Goal: Transaction & Acquisition: Purchase product/service

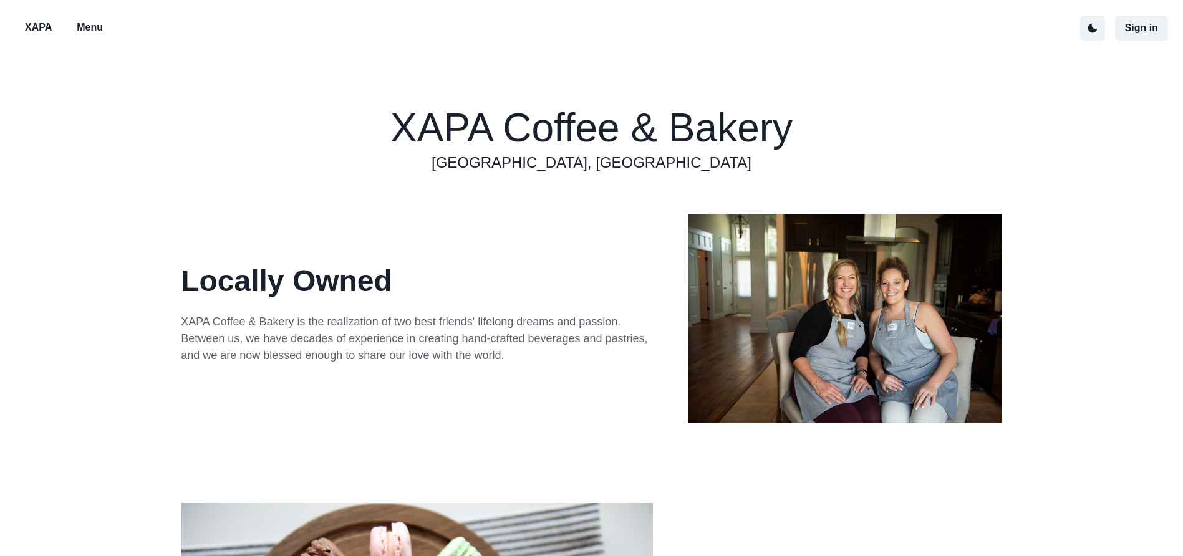
click at [85, 24] on p "Menu" at bounding box center [90, 27] width 26 height 15
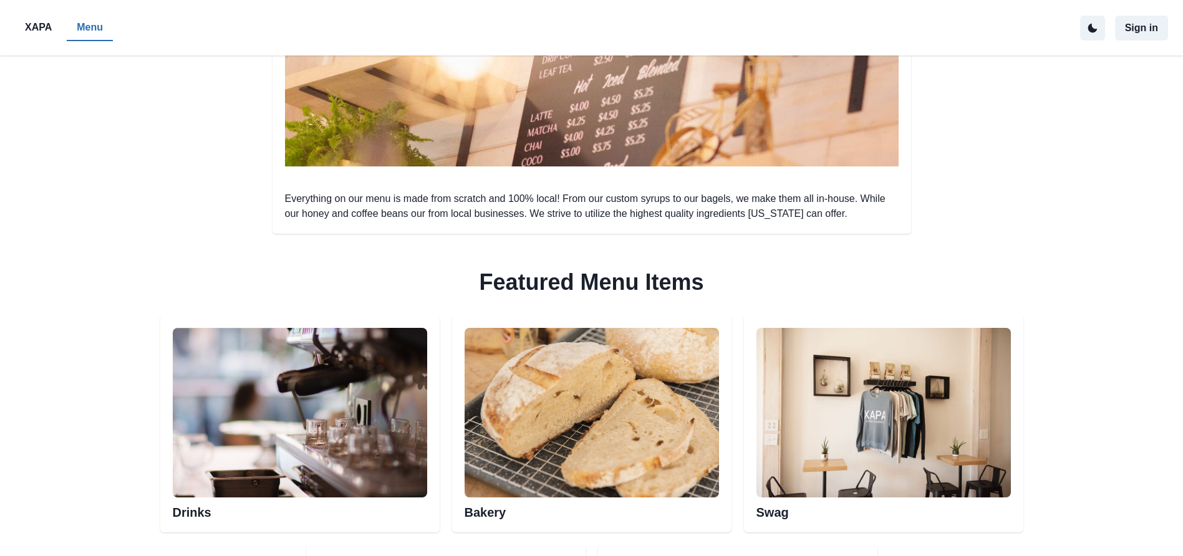
scroll to position [501, 0]
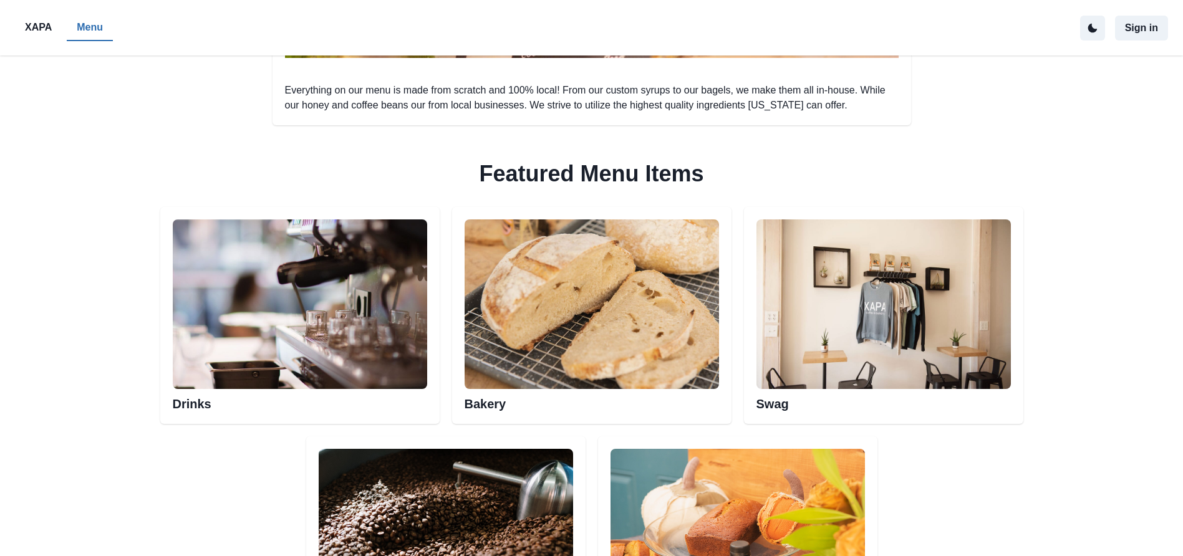
click at [260, 295] on img at bounding box center [300, 304] width 254 height 170
click at [173, 407] on h2 "Drinks" at bounding box center [300, 400] width 254 height 22
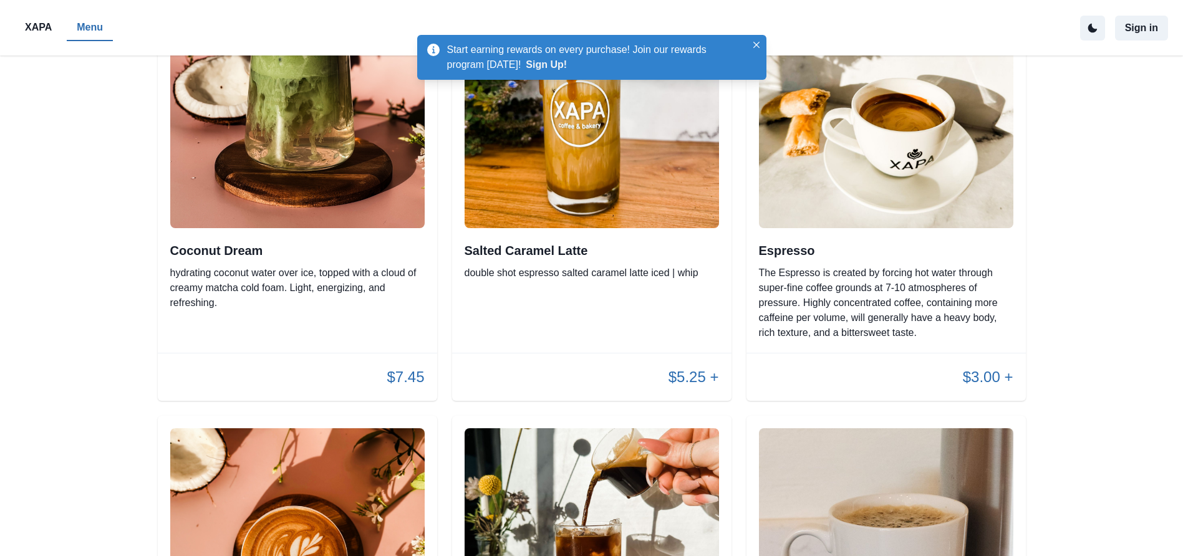
scroll to position [187, 0]
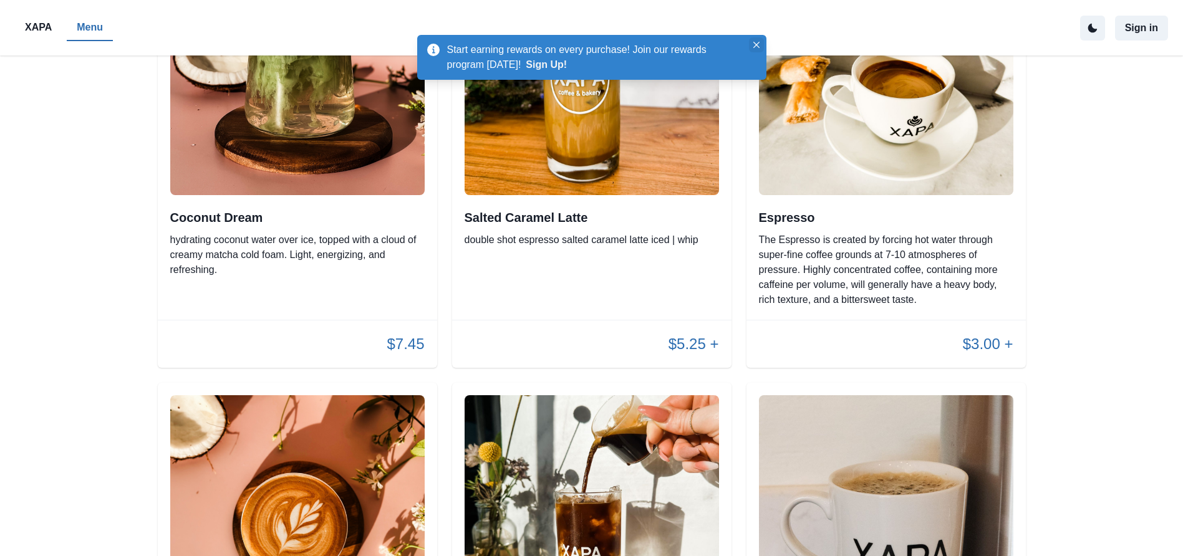
click at [754, 40] on button "Close" at bounding box center [756, 44] width 15 height 15
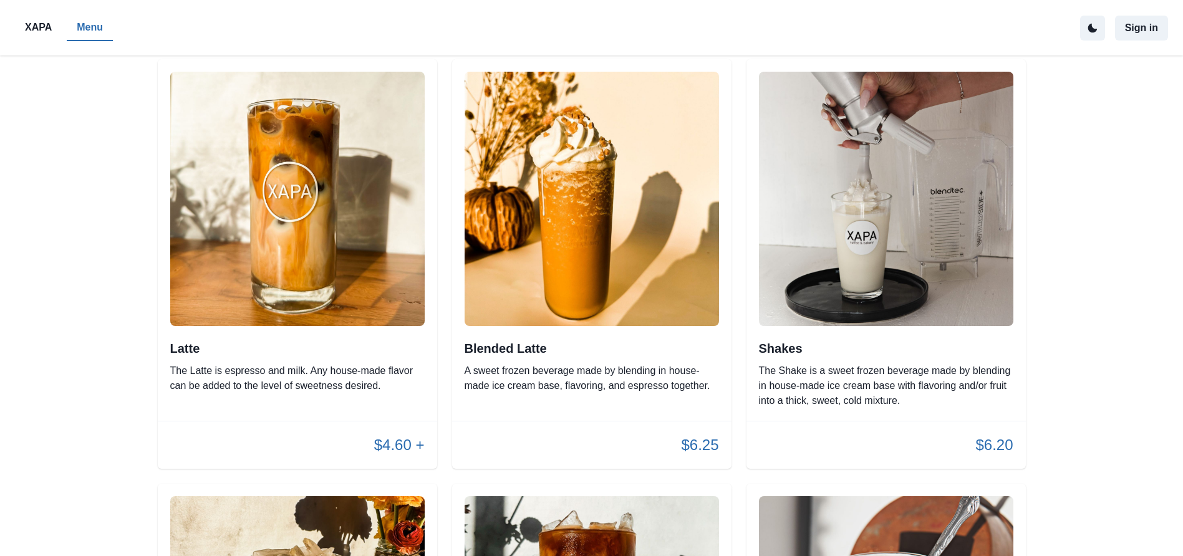
scroll to position [1372, 0]
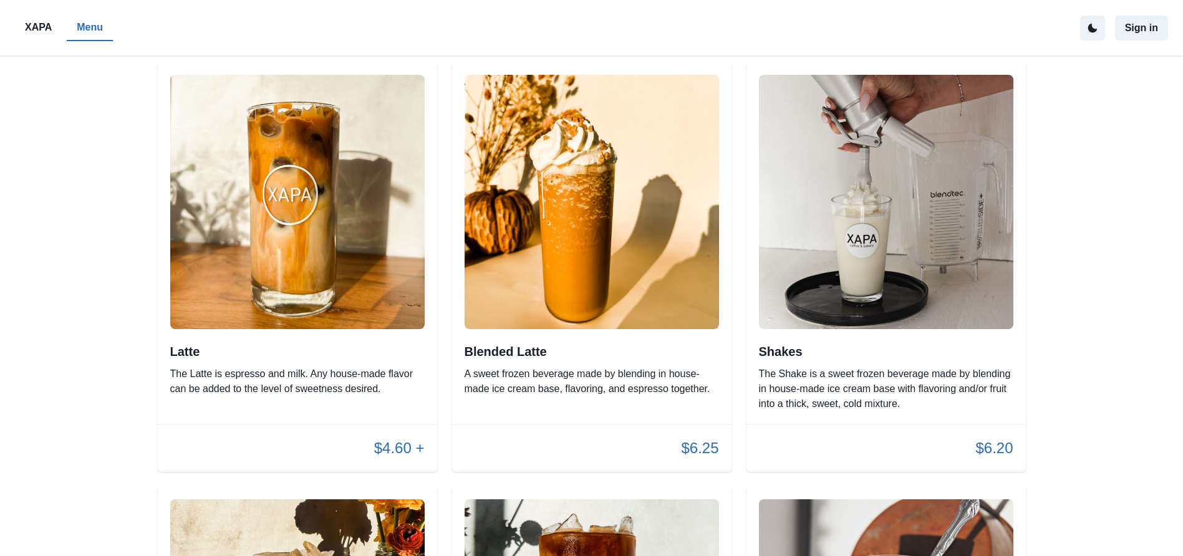
click at [345, 105] on img at bounding box center [297, 202] width 254 height 254
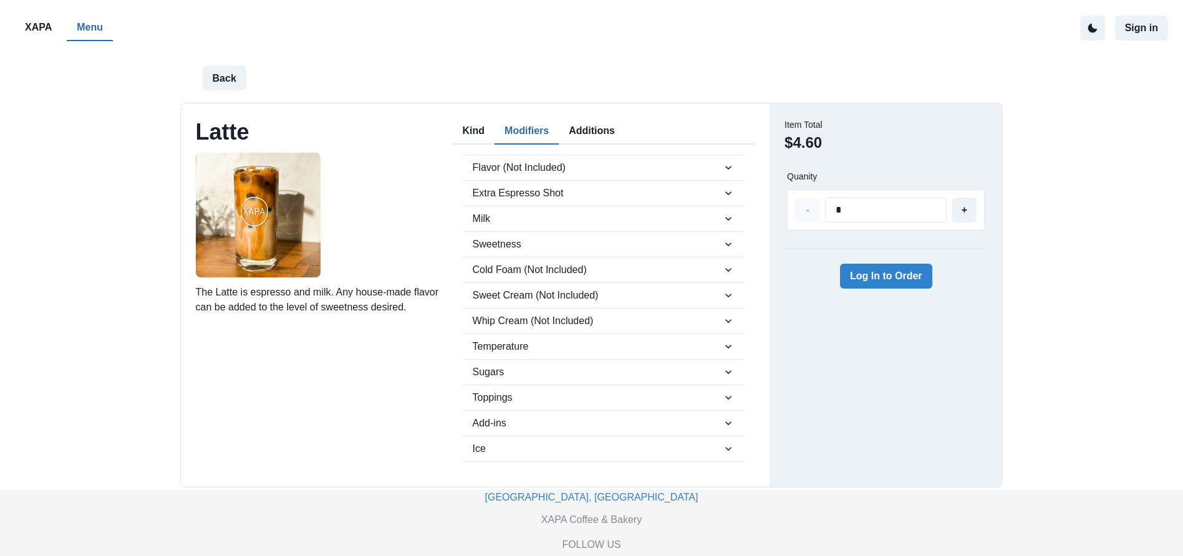
click at [546, 129] on button "Modifiers" at bounding box center [526, 131] width 64 height 26
drag, startPoint x: 471, startPoint y: 117, endPoint x: 404, endPoint y: 65, distance: 84.5
click at [405, 65] on div "Back" at bounding box center [592, 77] width 828 height 45
click at [226, 75] on button "Back" at bounding box center [225, 77] width 44 height 25
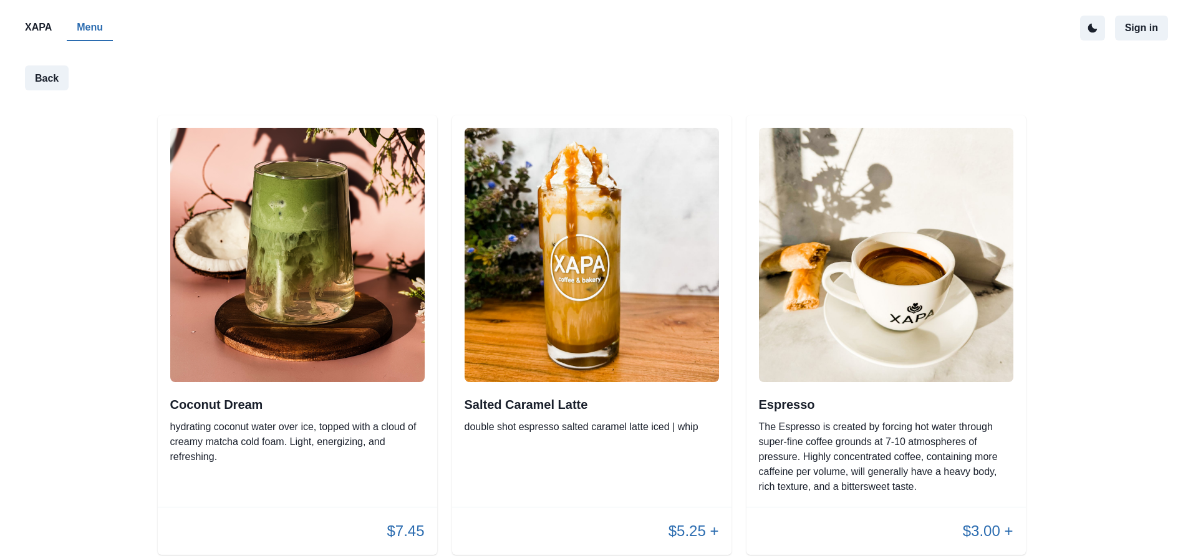
click at [600, 152] on img at bounding box center [592, 255] width 254 height 254
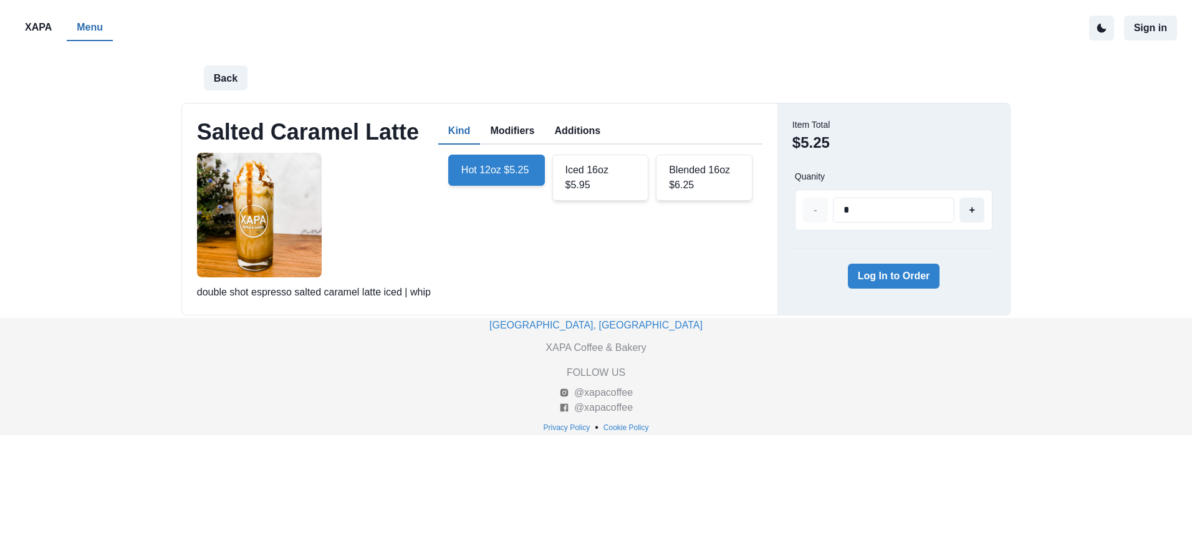
click at [616, 164] on div "Iced 16oz $5.95" at bounding box center [600, 178] width 97 height 46
